Goal: Navigation & Orientation: Find specific page/section

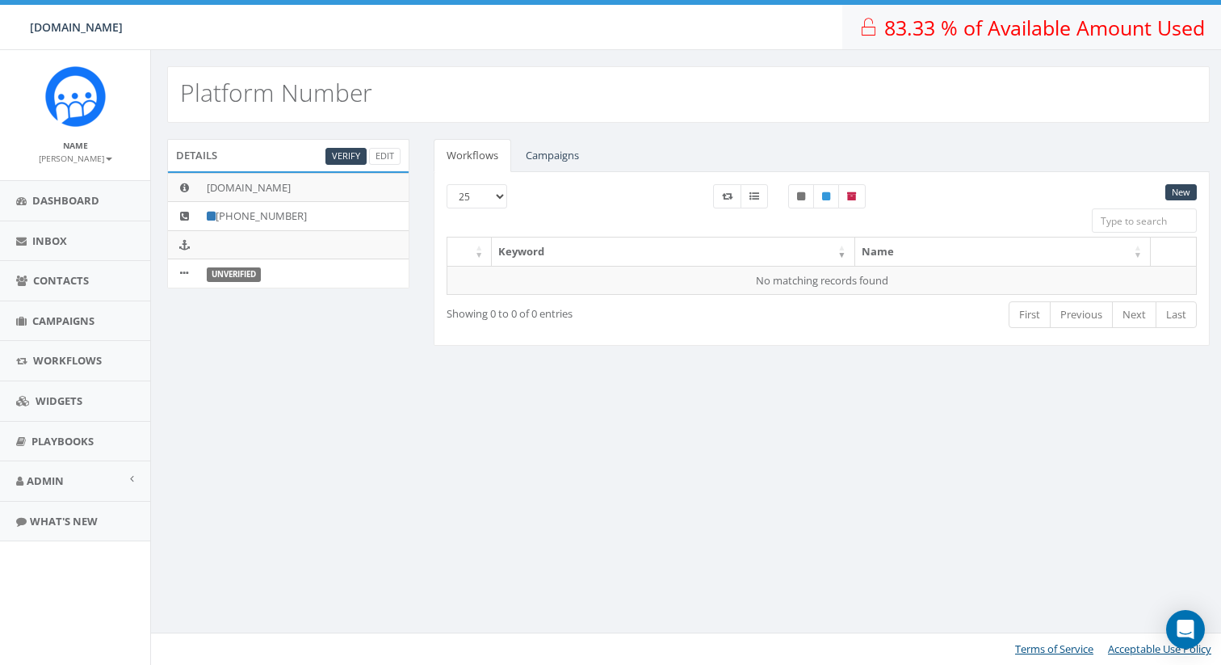
click at [937, 27] on span "83.33 % of Available Amount Used" at bounding box center [1044, 27] width 321 height 27
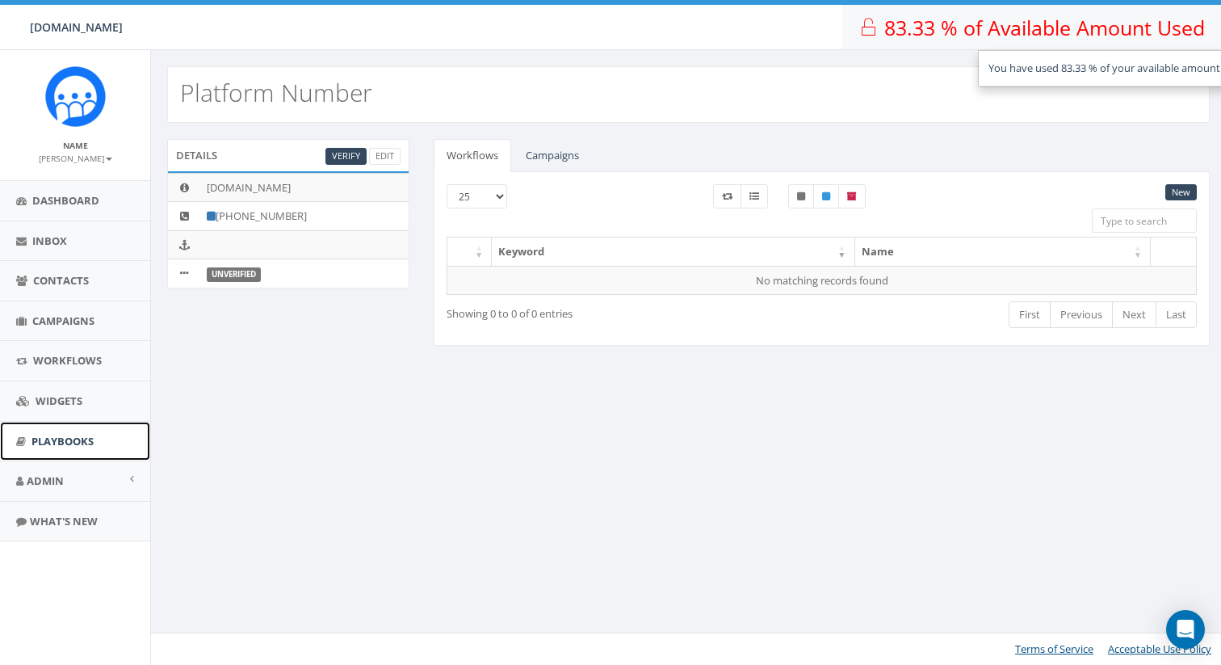
click at [94, 442] on span "Playbooks" at bounding box center [62, 441] width 62 height 15
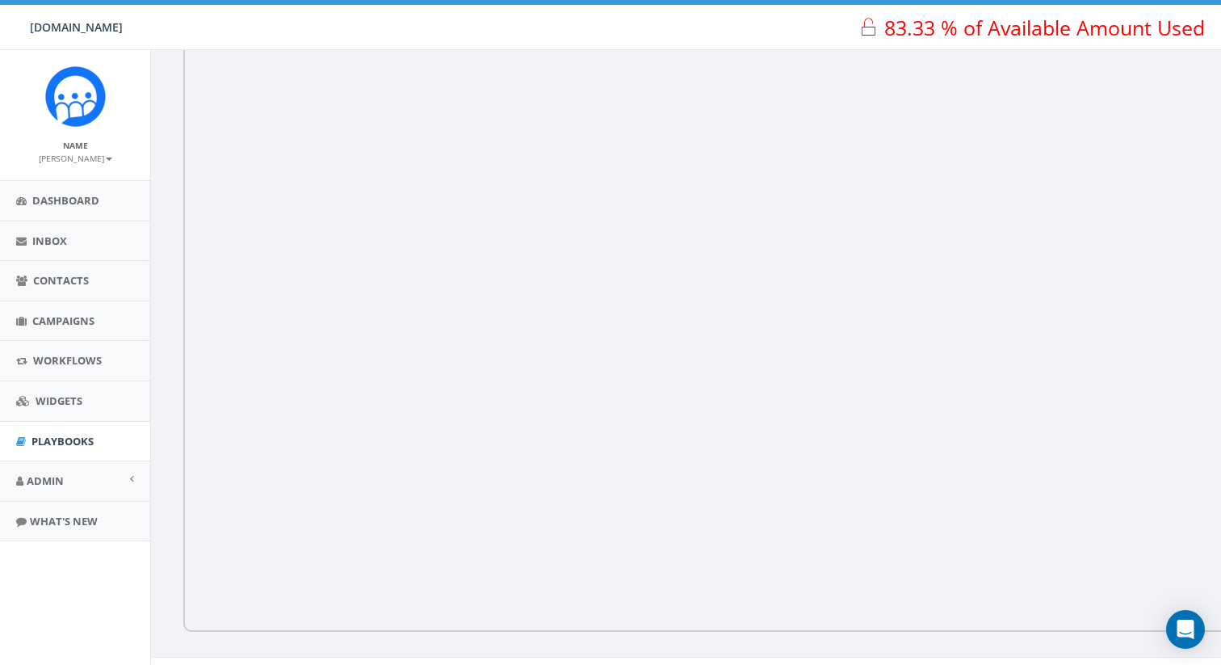
scroll to position [271, 0]
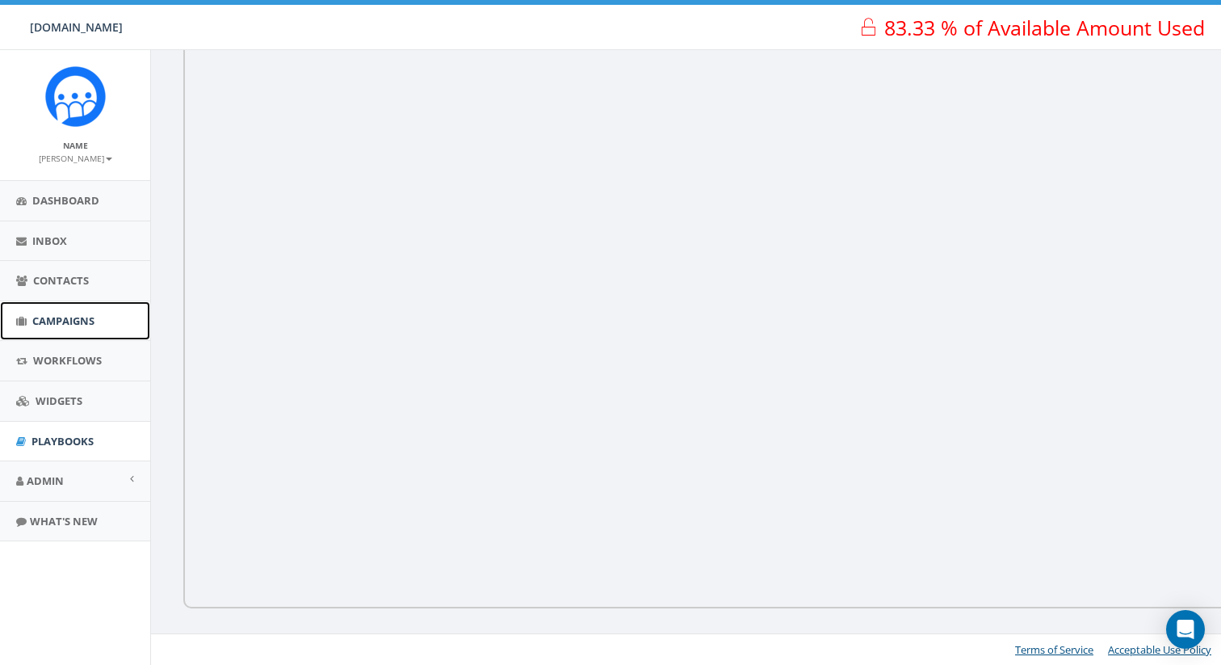
click at [82, 325] on span "Campaigns" at bounding box center [63, 320] width 62 height 15
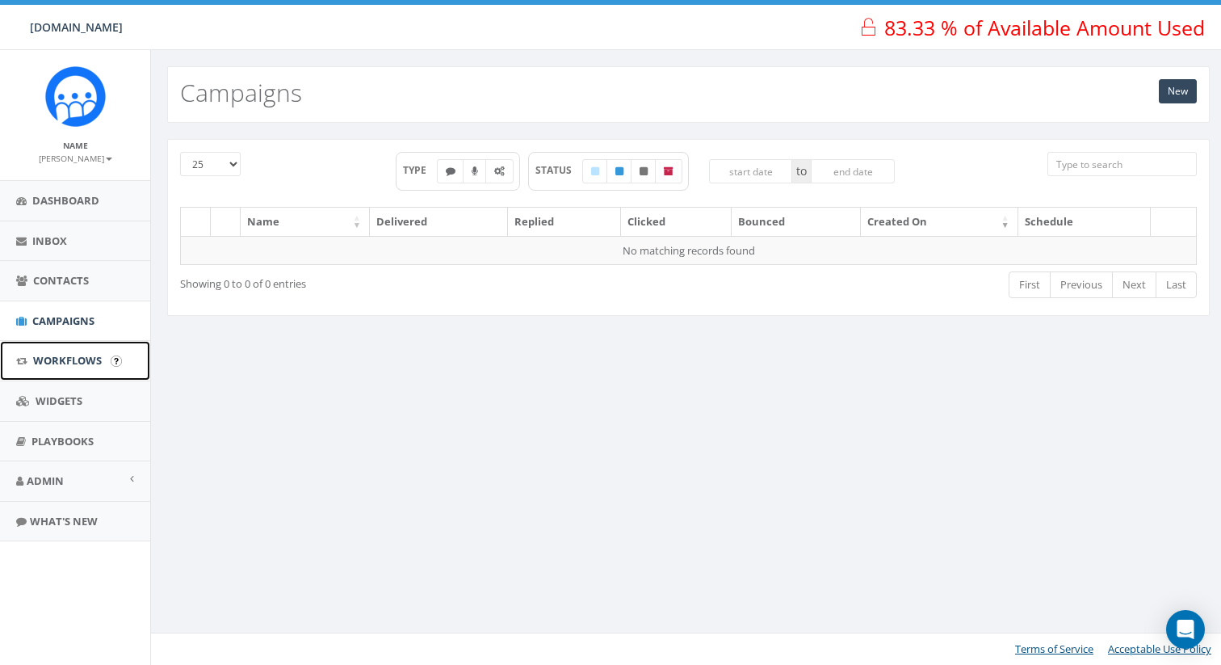
click at [84, 367] on link "Workflows" at bounding box center [75, 361] width 150 height 40
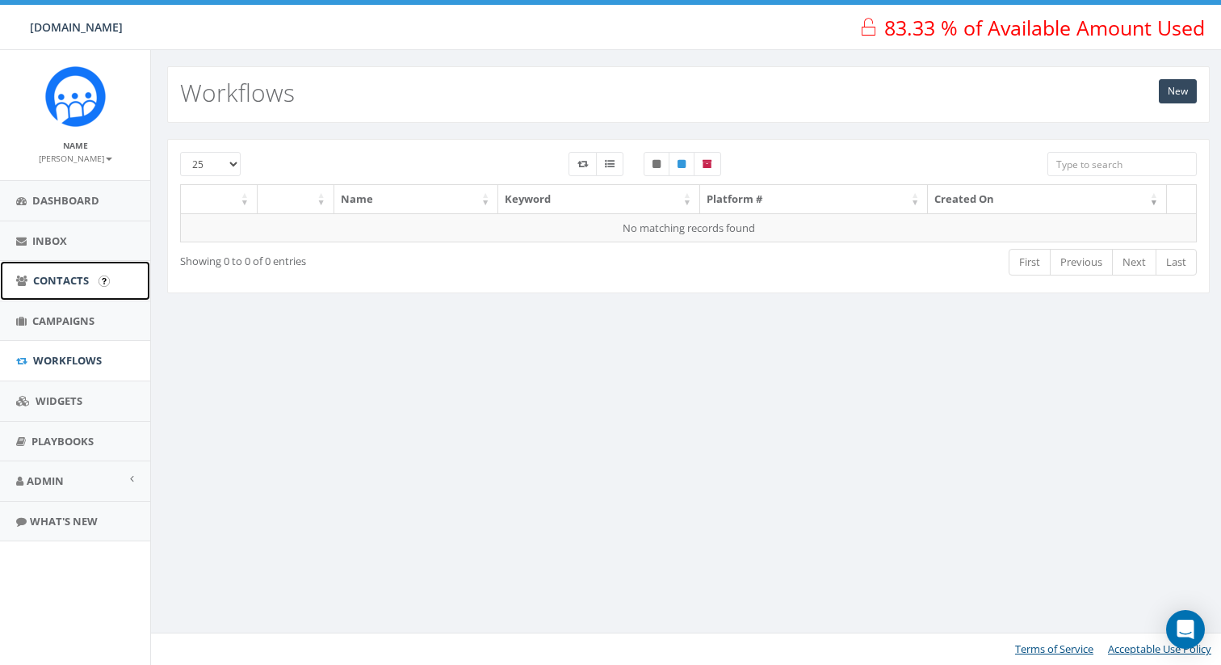
click at [84, 281] on span "Contacts" at bounding box center [61, 280] width 56 height 15
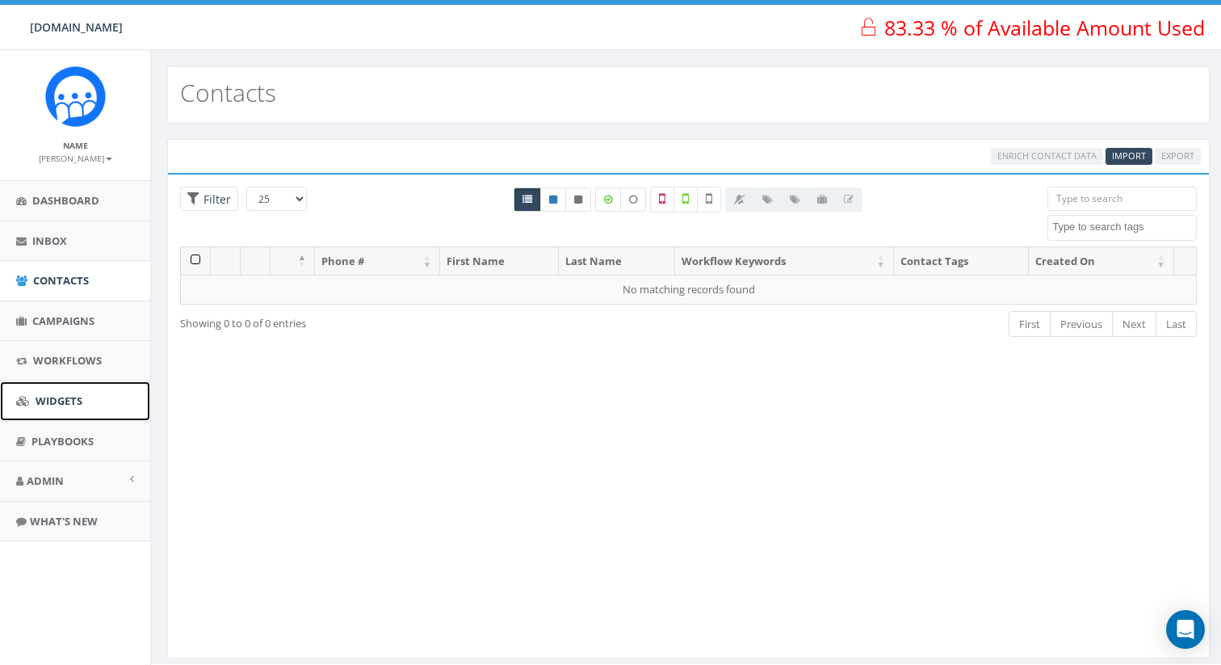
click at [90, 413] on link "Widgets" at bounding box center [75, 401] width 150 height 40
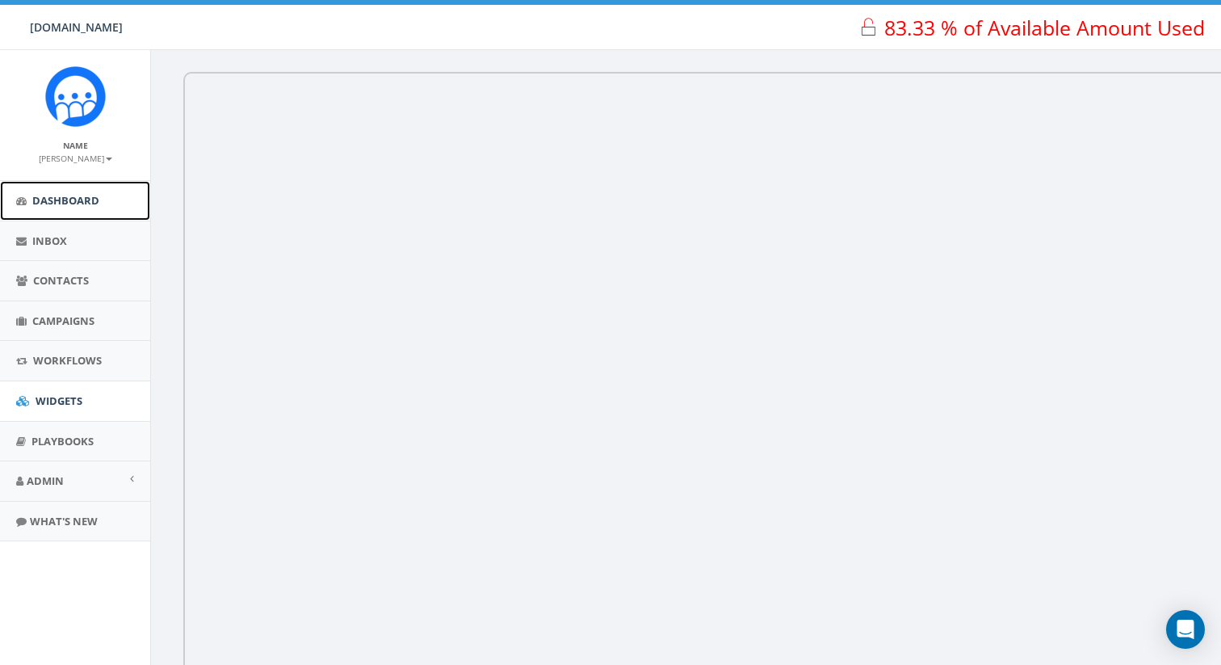
click at [122, 209] on link "Dashboard" at bounding box center [75, 201] width 150 height 40
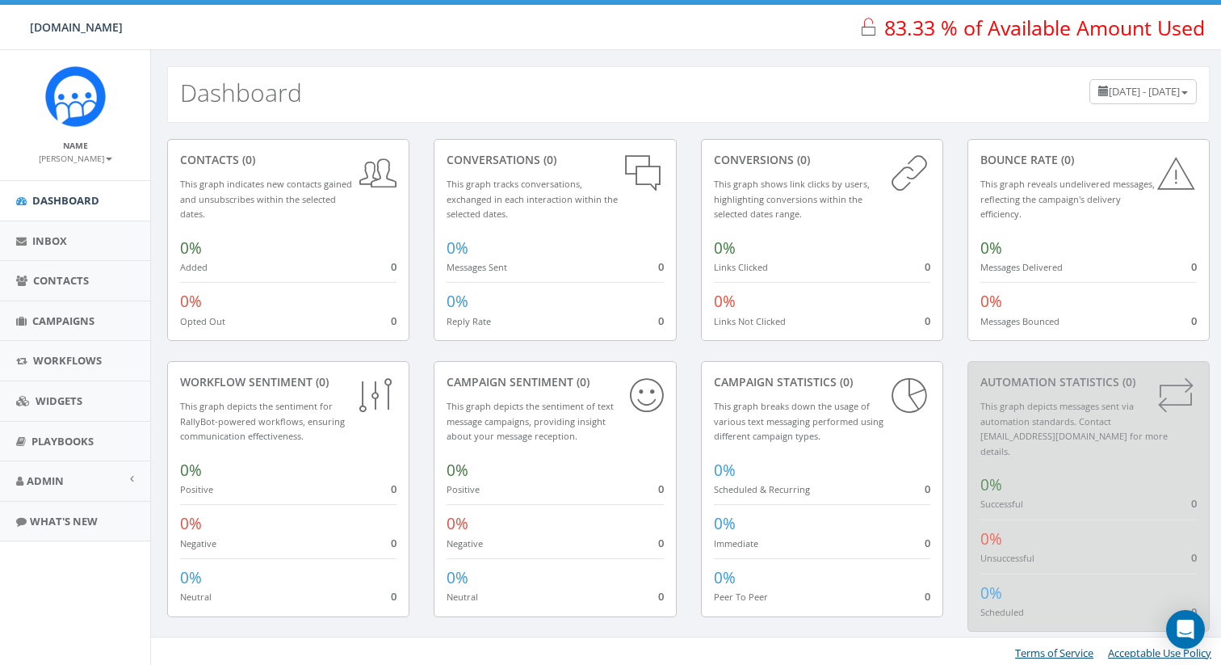
click at [108, 161] on small "[PERSON_NAME]" at bounding box center [75, 158] width 73 height 11
click at [103, 244] on link "Inbox" at bounding box center [75, 241] width 150 height 40
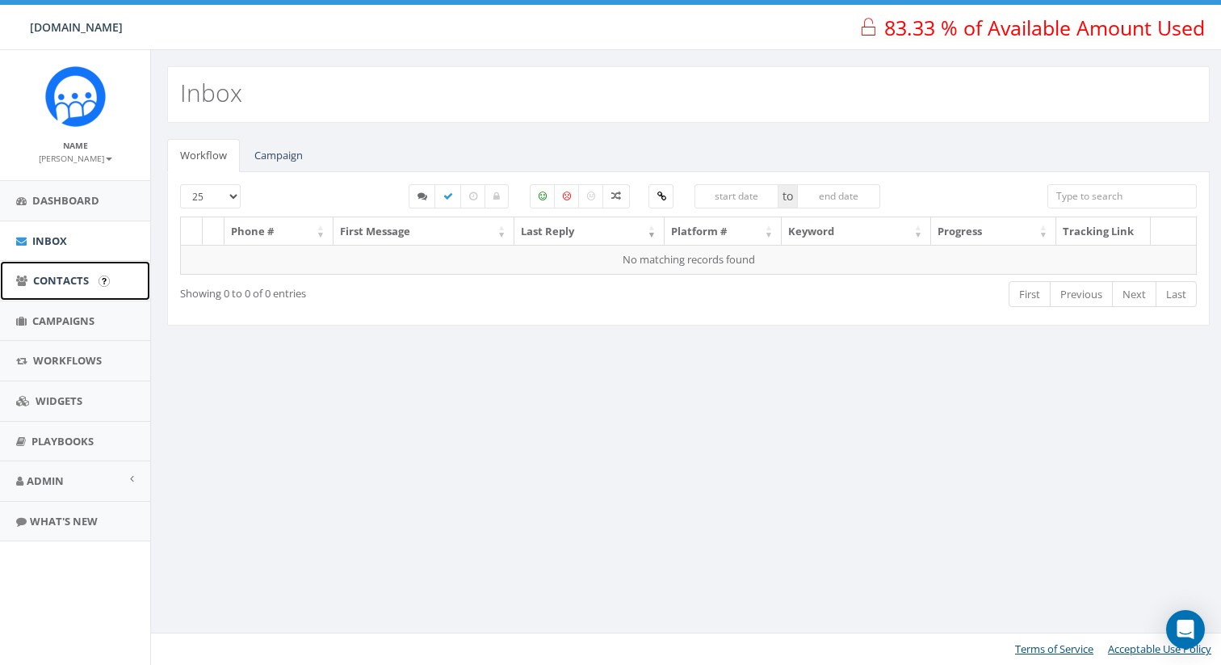
click at [92, 298] on link "Contacts" at bounding box center [75, 281] width 150 height 40
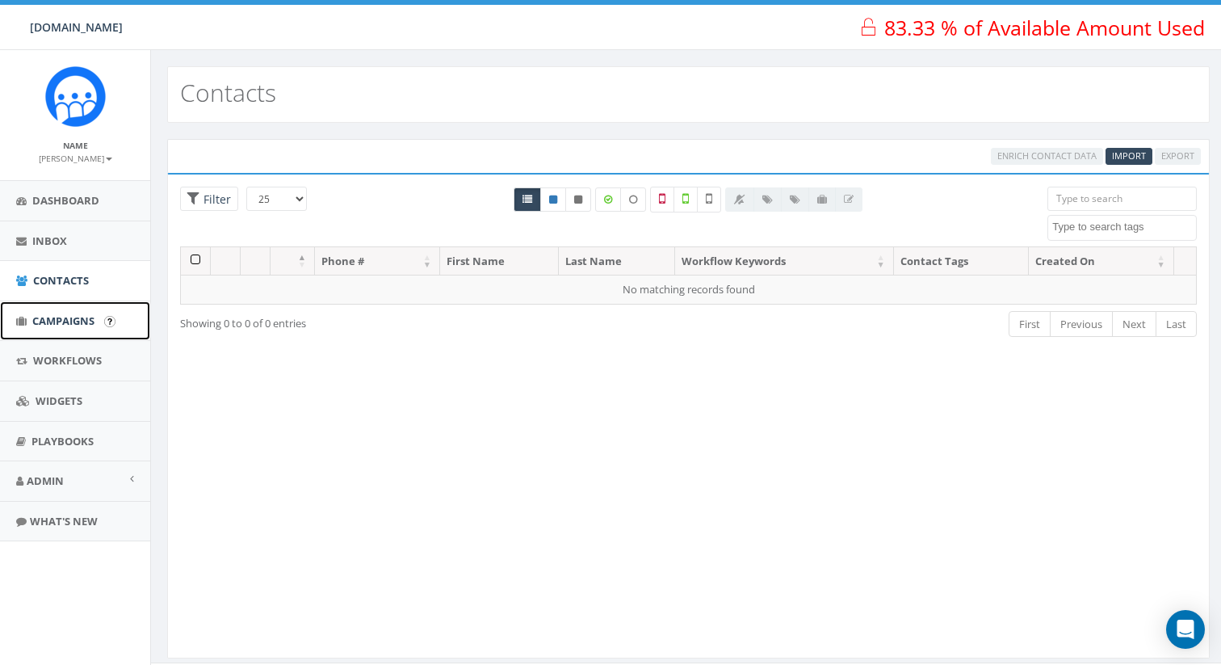
click at [87, 327] on span "Campaigns" at bounding box center [63, 320] width 62 height 15
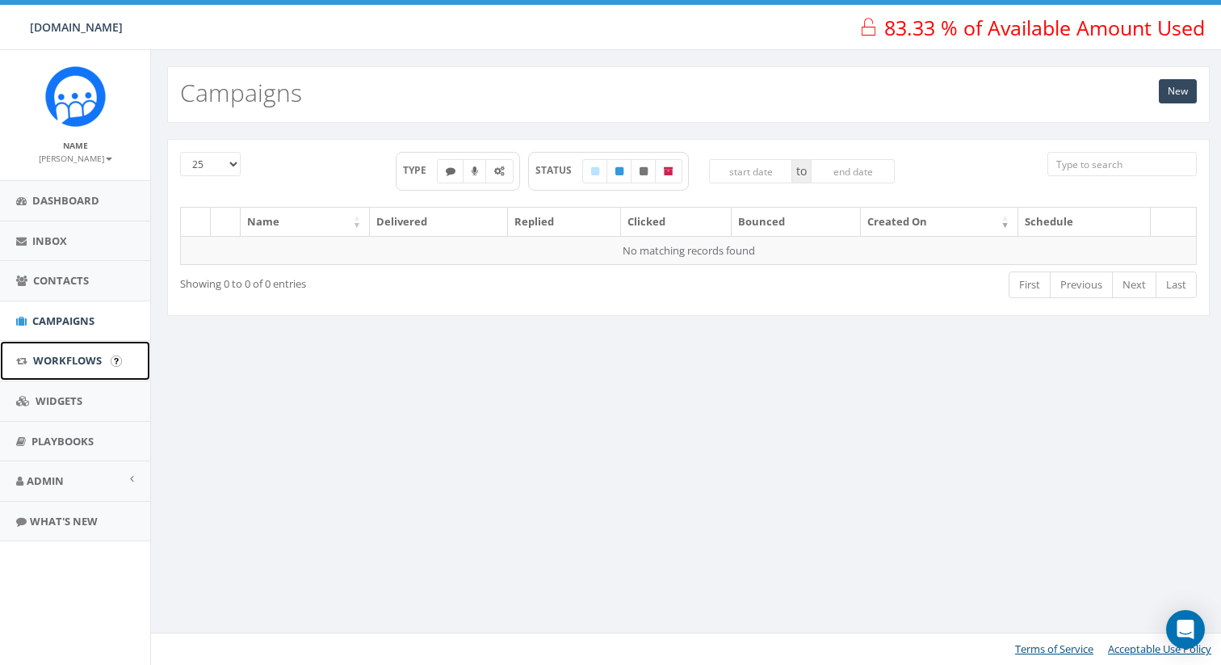
click at [69, 350] on link "Workflows" at bounding box center [75, 361] width 150 height 40
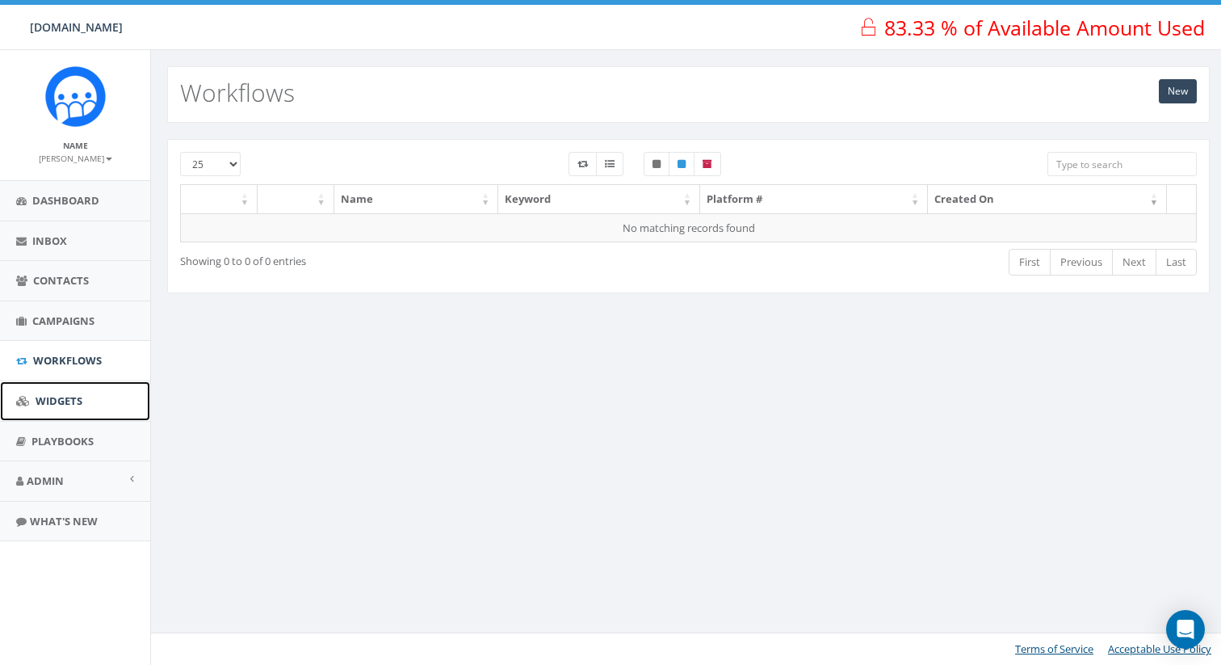
click at [67, 384] on link "Widgets" at bounding box center [75, 401] width 150 height 40
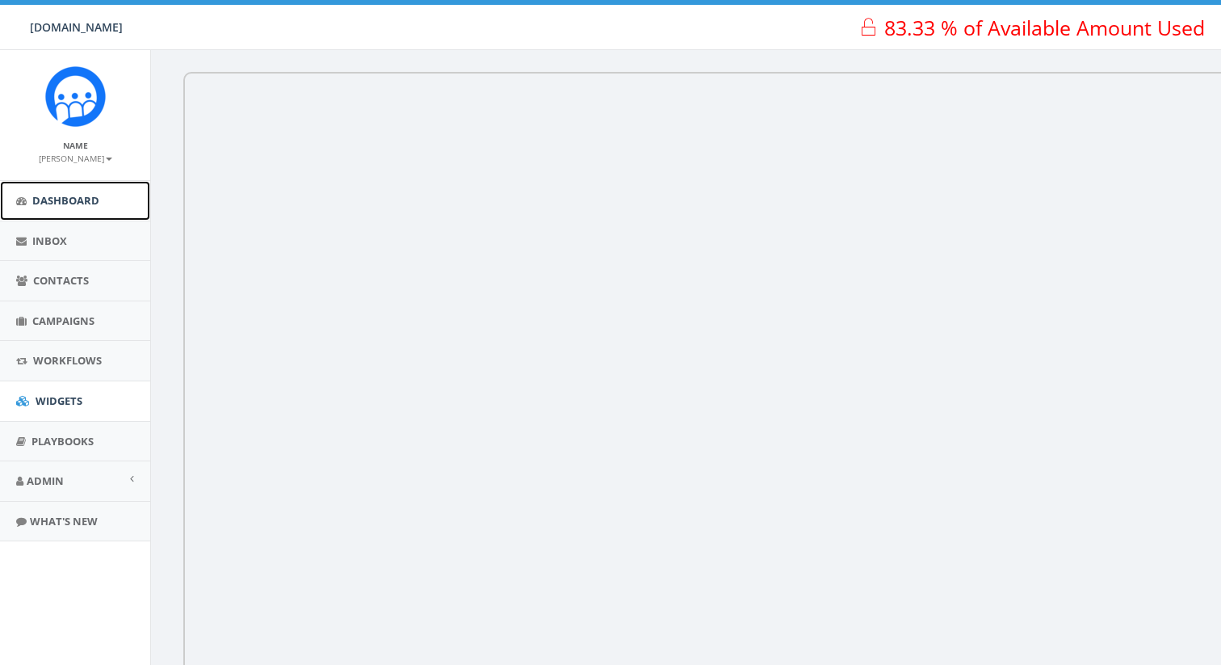
click at [85, 213] on link "Dashboard" at bounding box center [75, 201] width 150 height 40
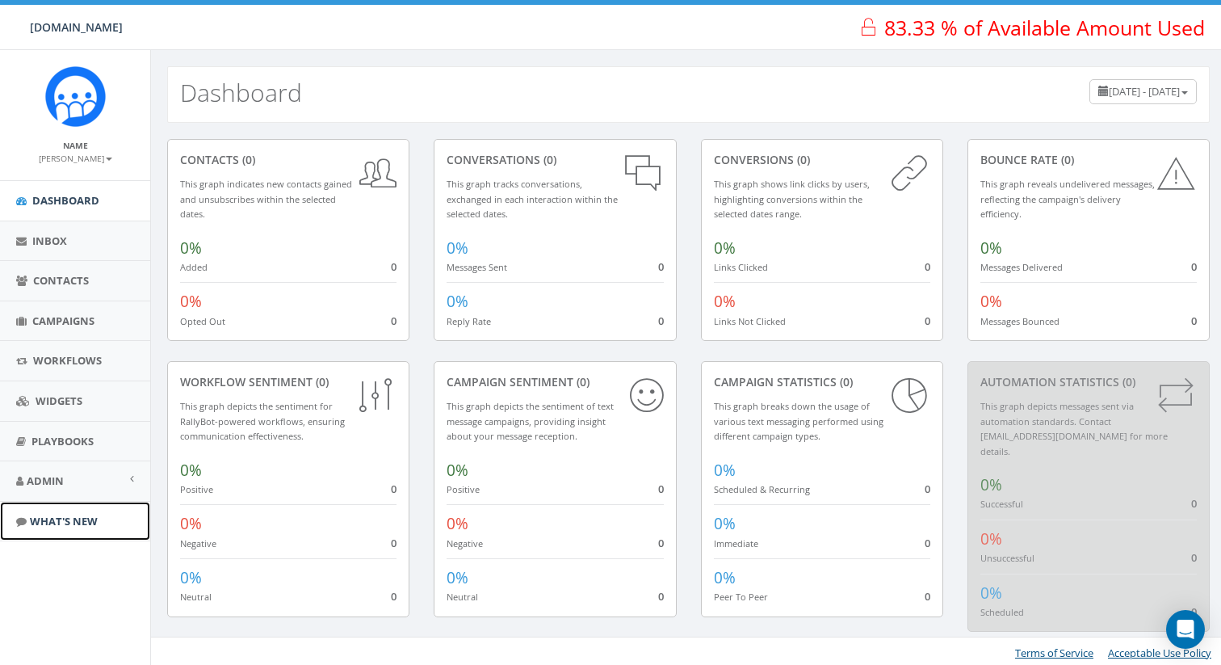
click at [69, 516] on span "What's New" at bounding box center [64, 521] width 68 height 15
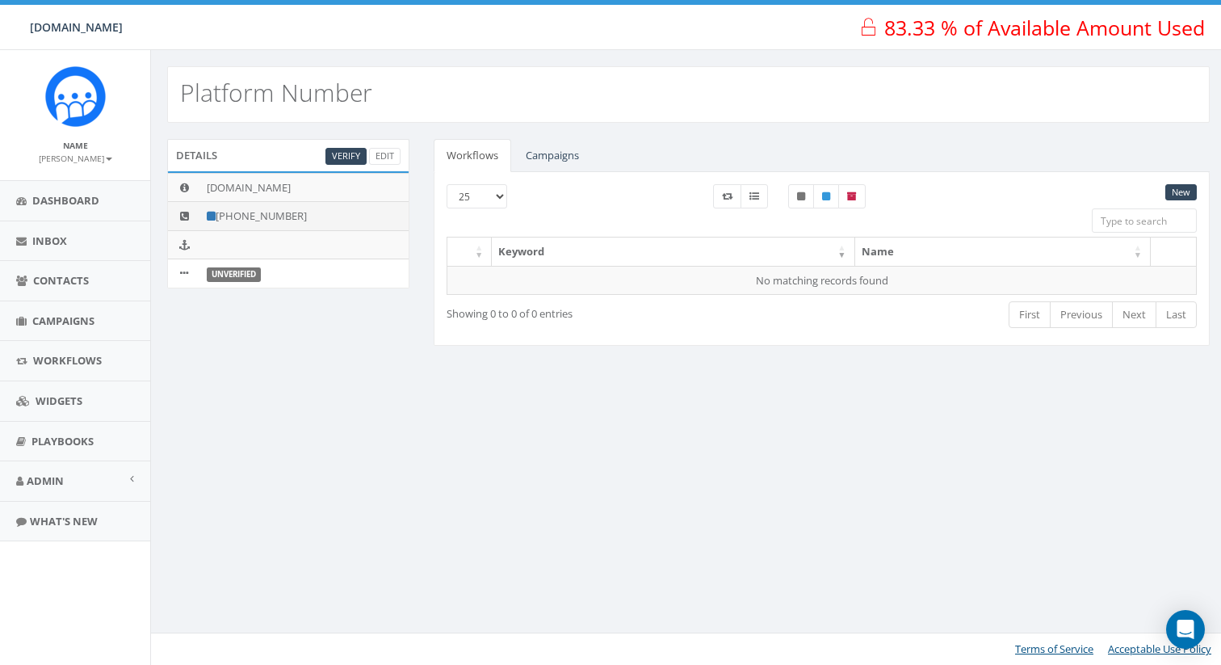
click at [213, 215] on icon at bounding box center [211, 216] width 9 height 10
click at [577, 155] on link "Campaigns" at bounding box center [552, 155] width 79 height 33
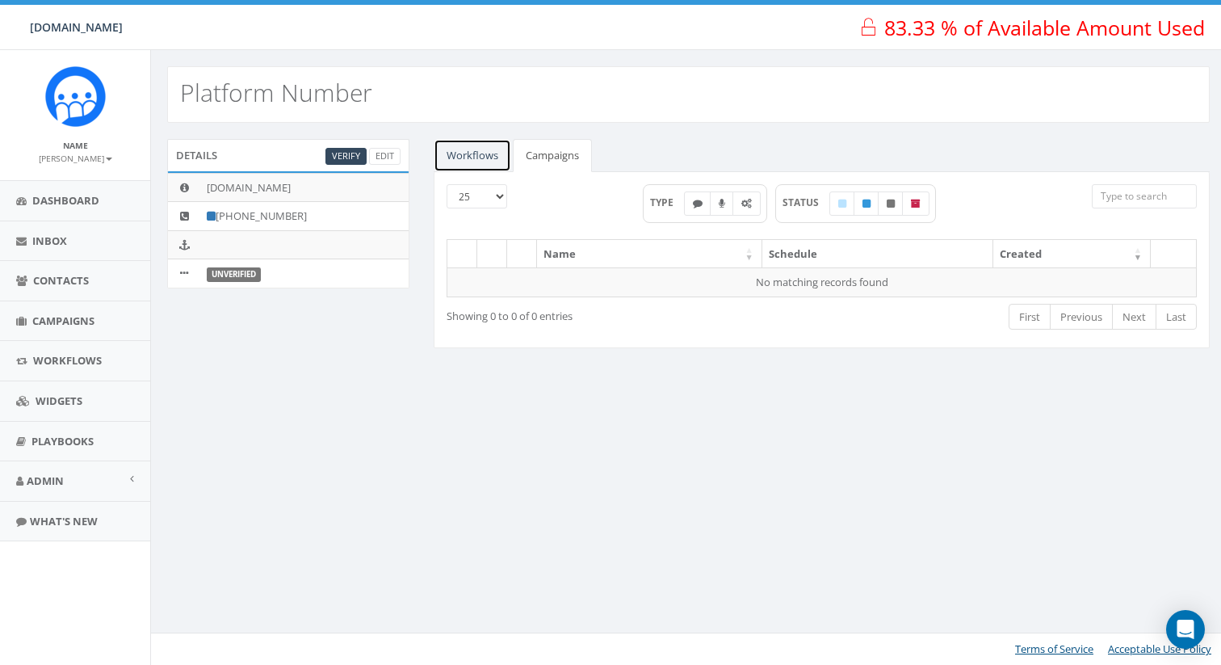
click at [488, 147] on link "Workflows" at bounding box center [473, 155] width 78 height 33
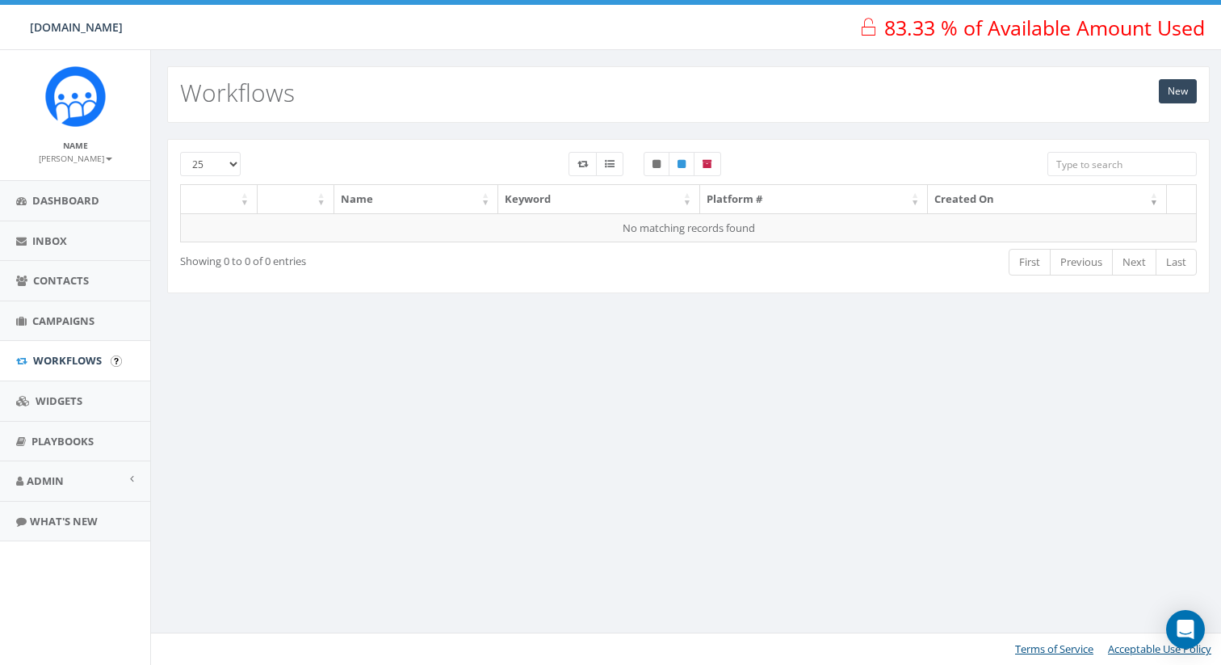
click at [117, 362] on input "image" at bounding box center [116, 360] width 11 height 11
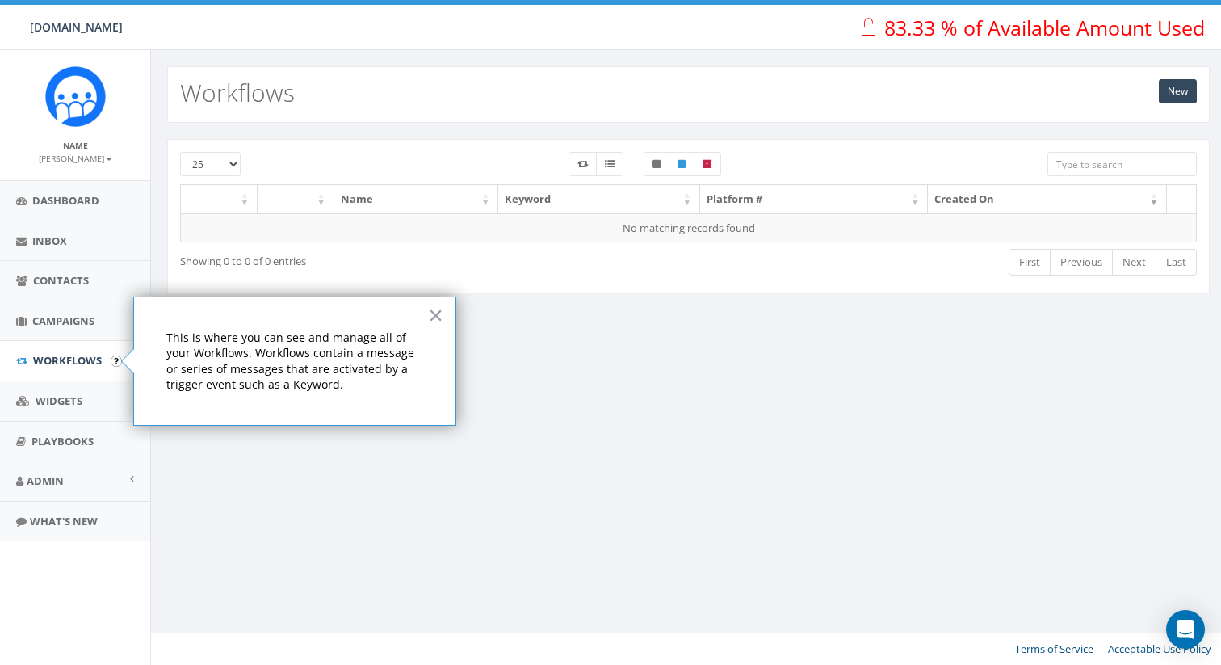
click at [366, 133] on div "25 50 100 Name Keyword Platform # Created On No matching records found Showing …" at bounding box center [688, 226] width 1075 height 207
click at [435, 322] on button "×" at bounding box center [435, 315] width 15 height 26
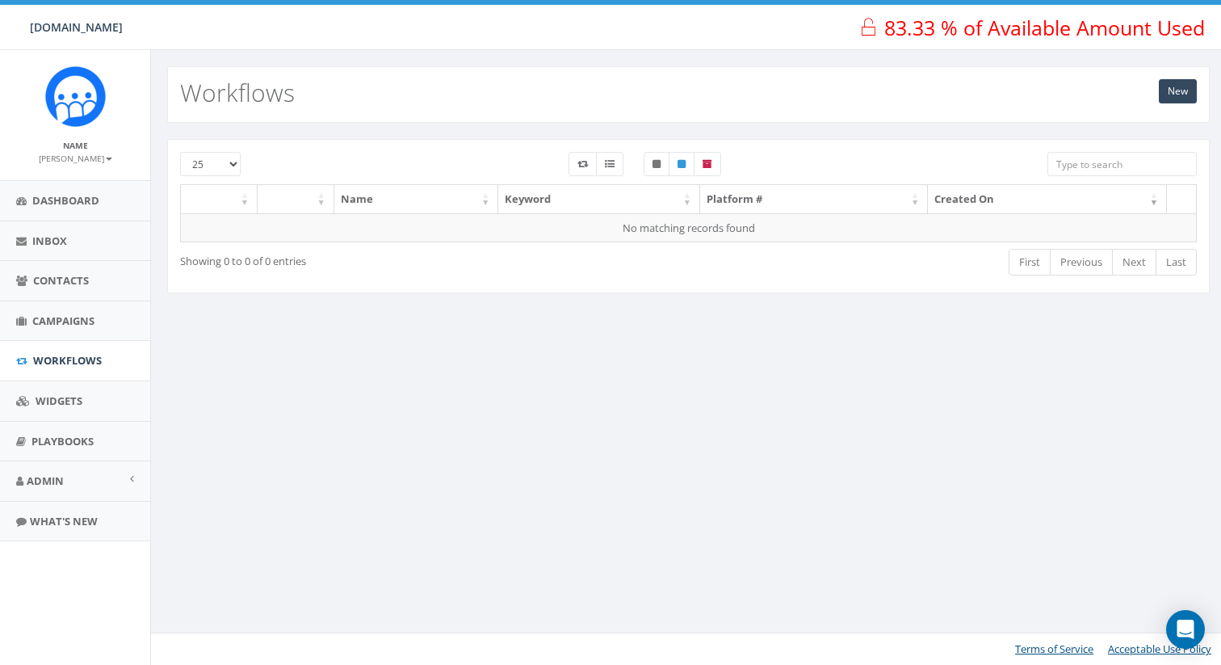
click at [606, 121] on div "New Workflows" at bounding box center [688, 94] width 1042 height 57
